Goal: Submit feedback/report problem: Submit feedback/report problem

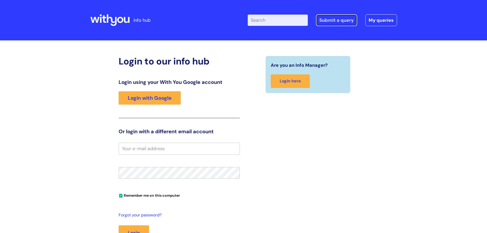
drag, startPoint x: 349, startPoint y: 20, endPoint x: 330, endPoint y: 15, distance: 19.6
click at [349, 19] on link "Submit a query" at bounding box center [336, 20] width 41 height 12
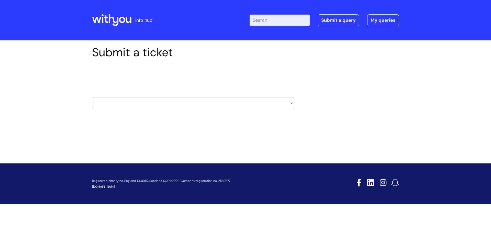
click at [281, 100] on select "HR / People IT and Support Clinical Drug Alerts Finance Accounts Data Support T…" at bounding box center [193, 103] width 202 height 12
click at [86, 54] on div "Submit a ticket Select issue type HR / People IT and Support Clinical Drug Aler…" at bounding box center [245, 93] width 491 height 106
click at [124, 19] on icon at bounding box center [122, 20] width 6 height 6
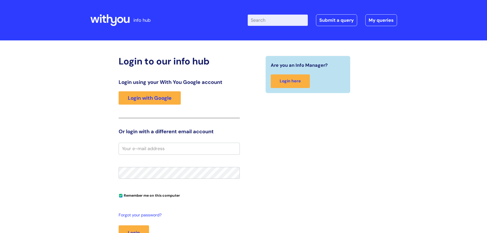
click at [292, 21] on input "Enter your search term here..." at bounding box center [278, 20] width 60 height 11
click at [179, 92] on link "Login with Google" at bounding box center [150, 97] width 62 height 13
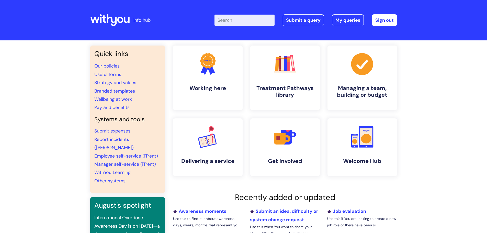
click at [235, 15] on input "Enter your search term here..." at bounding box center [245, 20] width 60 height 11
type input "innovation"
click button "Search" at bounding box center [0, 0] width 0 height 0
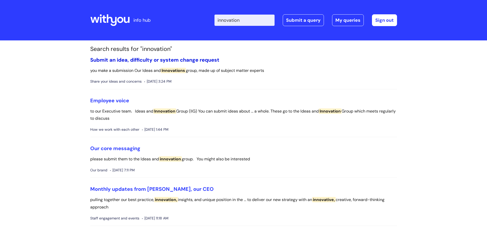
click at [174, 59] on link "Submit an idea, difficulty or system change request" at bounding box center [154, 60] width 129 height 7
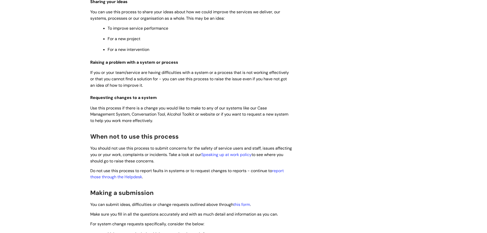
scroll to position [230, 0]
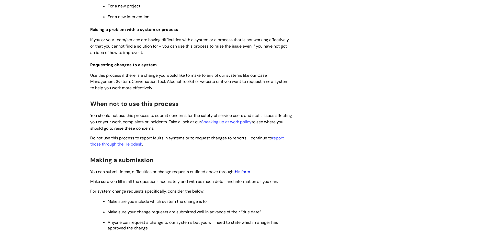
click at [248, 172] on link "this form" at bounding box center [242, 171] width 17 height 5
